Goal: Transaction & Acquisition: Purchase product/service

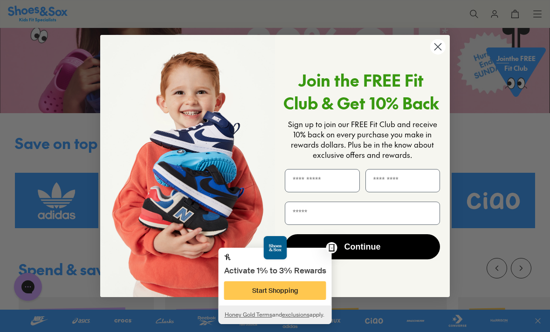
click at [436, 55] on circle "Close dialog" at bounding box center [437, 46] width 15 height 15
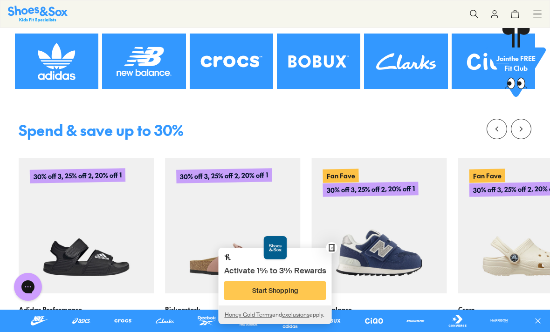
scroll to position [250, 0]
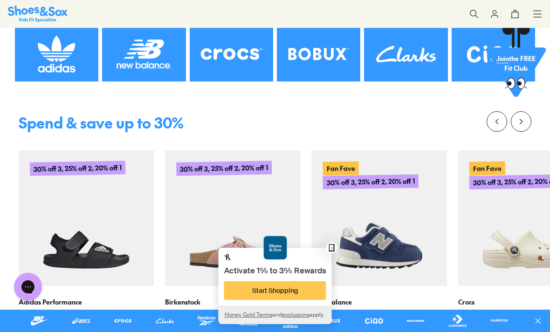
click at [56, 77] on img at bounding box center [56, 54] width 83 height 56
click at [35, 29] on img at bounding box center [56, 54] width 83 height 56
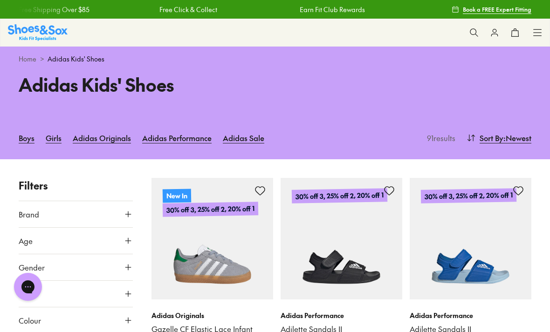
click at [477, 33] on icon at bounding box center [473, 32] width 9 height 9
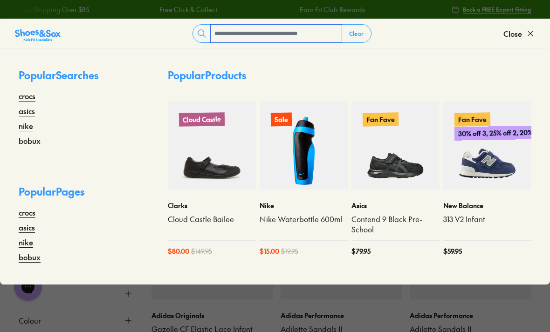
click at [323, 25] on input "text" at bounding box center [276, 34] width 131 height 18
type input "**********"
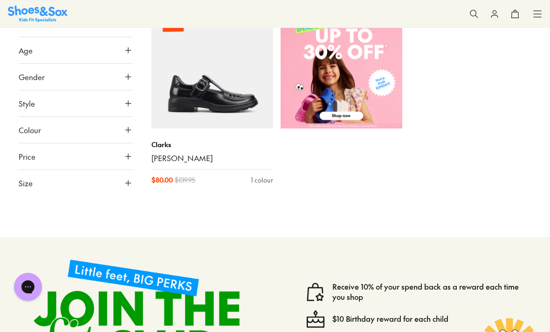
scroll to position [370, 0]
